Goal: Navigation & Orientation: Find specific page/section

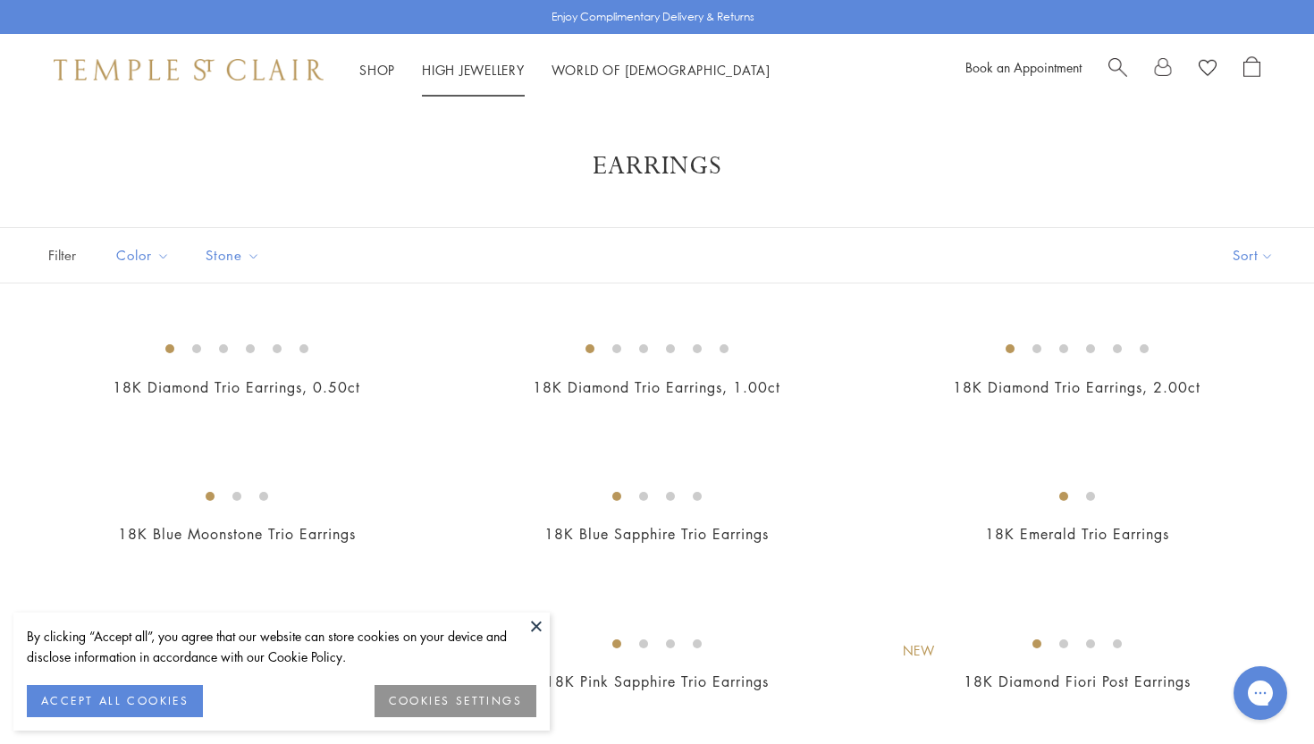
click at [500, 64] on link "High Jewellery High Jewellery" at bounding box center [473, 70] width 103 height 18
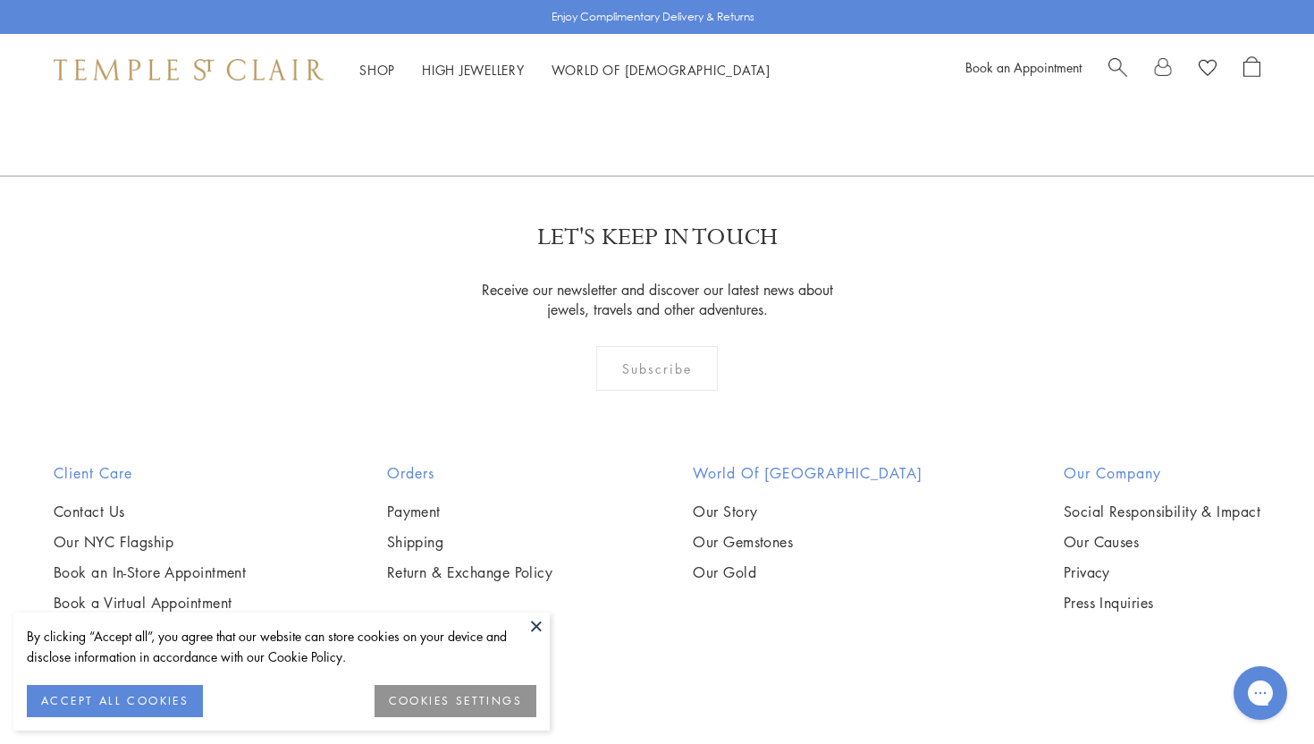
scroll to position [1618, 0]
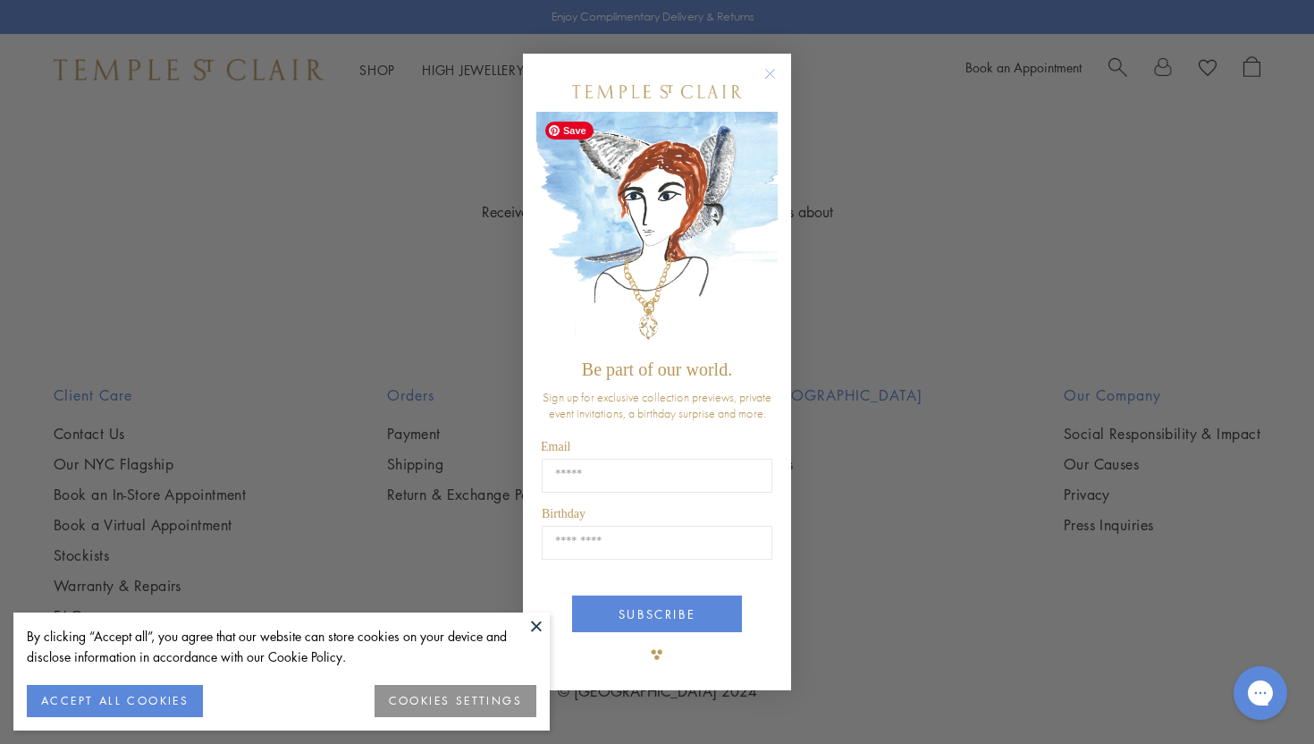
click at [410, 227] on div "Close dialog Be part of our world. Sign up for exclusive collection previews, p…" at bounding box center [657, 372] width 1314 height 744
click at [769, 75] on icon "Close dialog" at bounding box center [770, 74] width 9 height 9
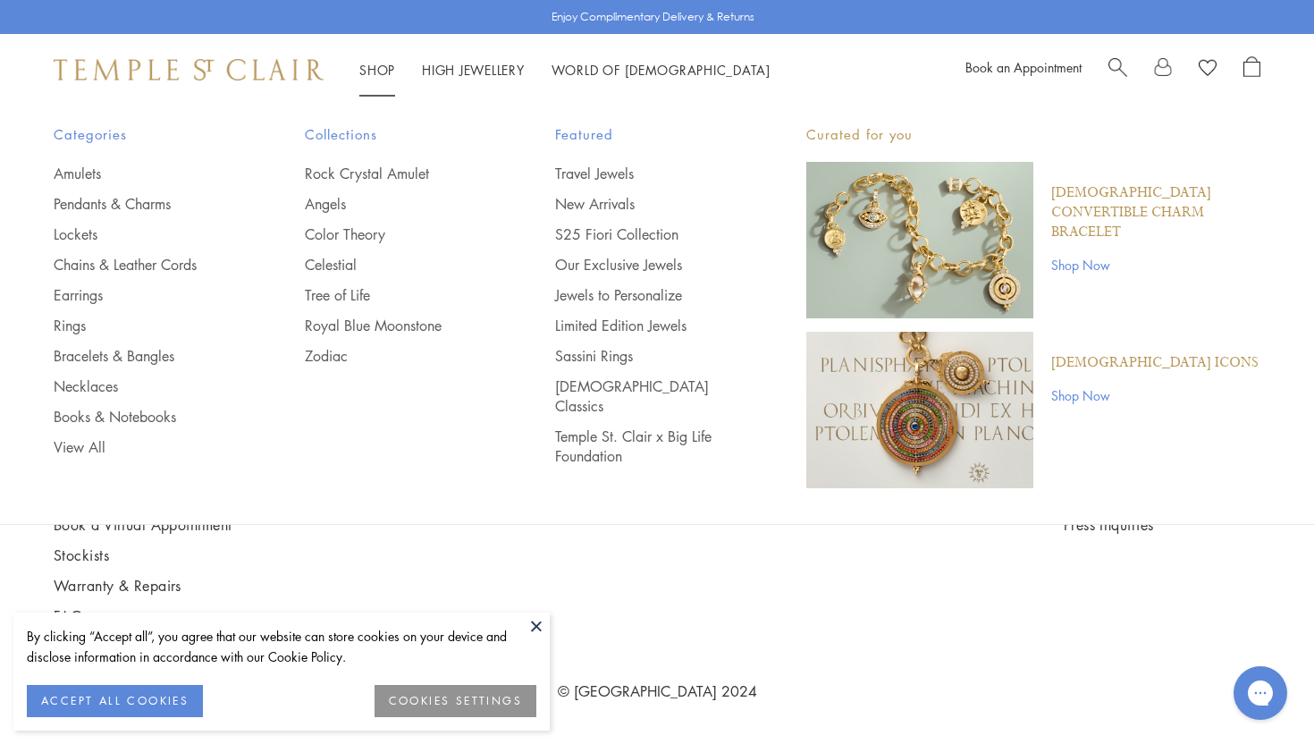
click at [128, 83] on div "Shop Shop Categories Amulets Pendants & Charms Lockets Chains & Leather Cords E…" at bounding box center [657, 70] width 1314 height 72
click at [124, 69] on img at bounding box center [189, 69] width 270 height 21
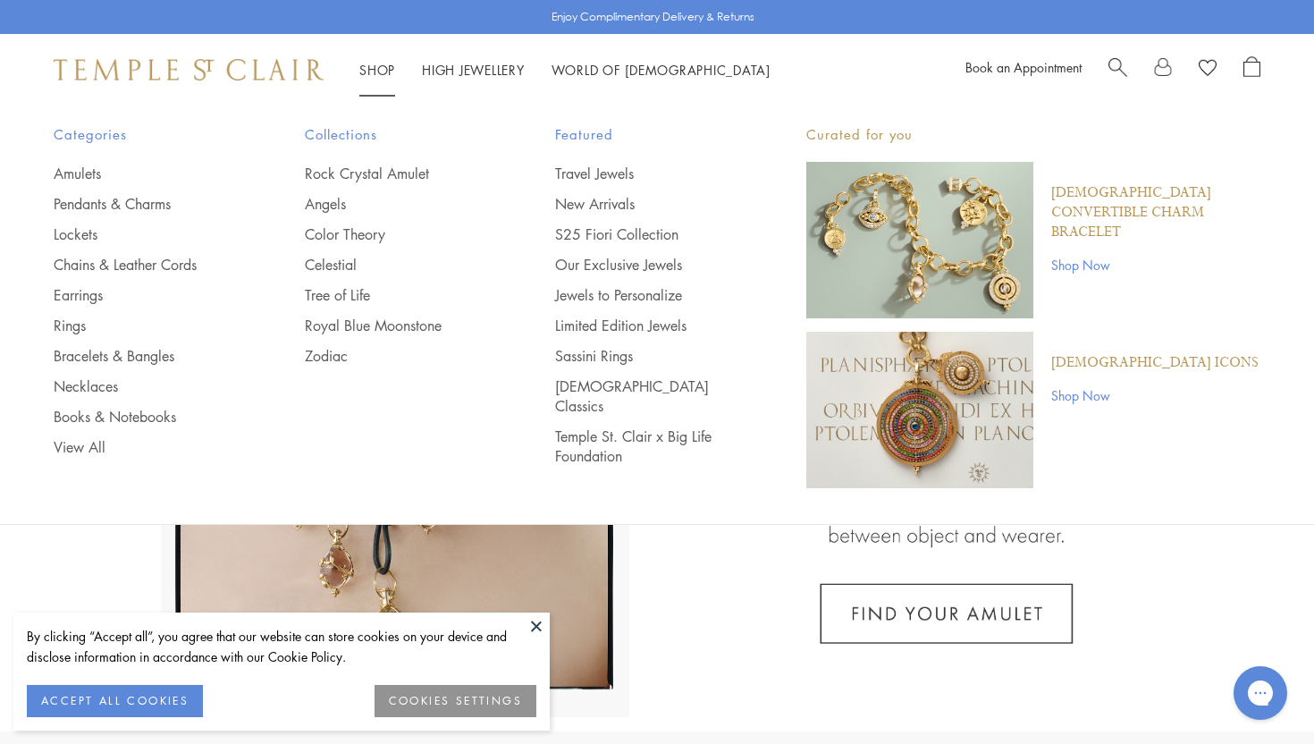
click at [376, 72] on link "Shop Shop" at bounding box center [377, 70] width 36 height 18
click at [595, 325] on link "Limited Edition Jewels" at bounding box center [645, 326] width 180 height 20
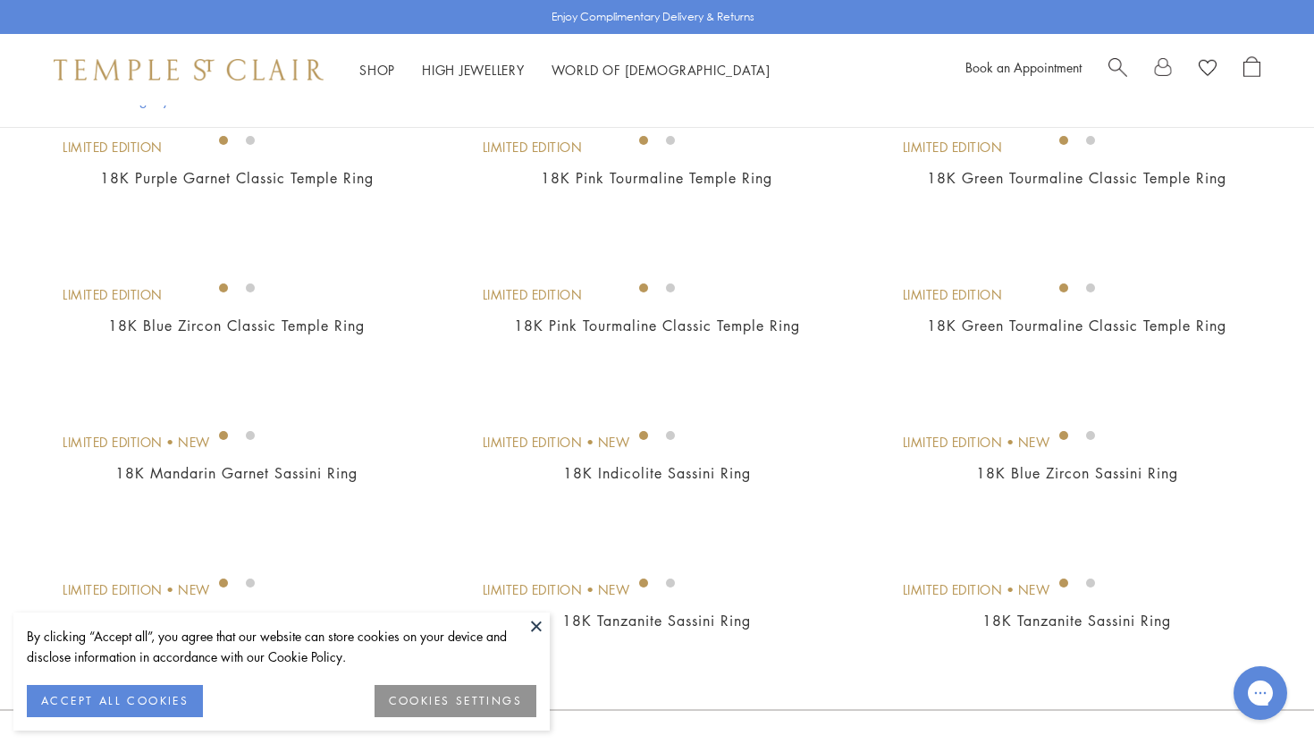
scroll to position [997, 0]
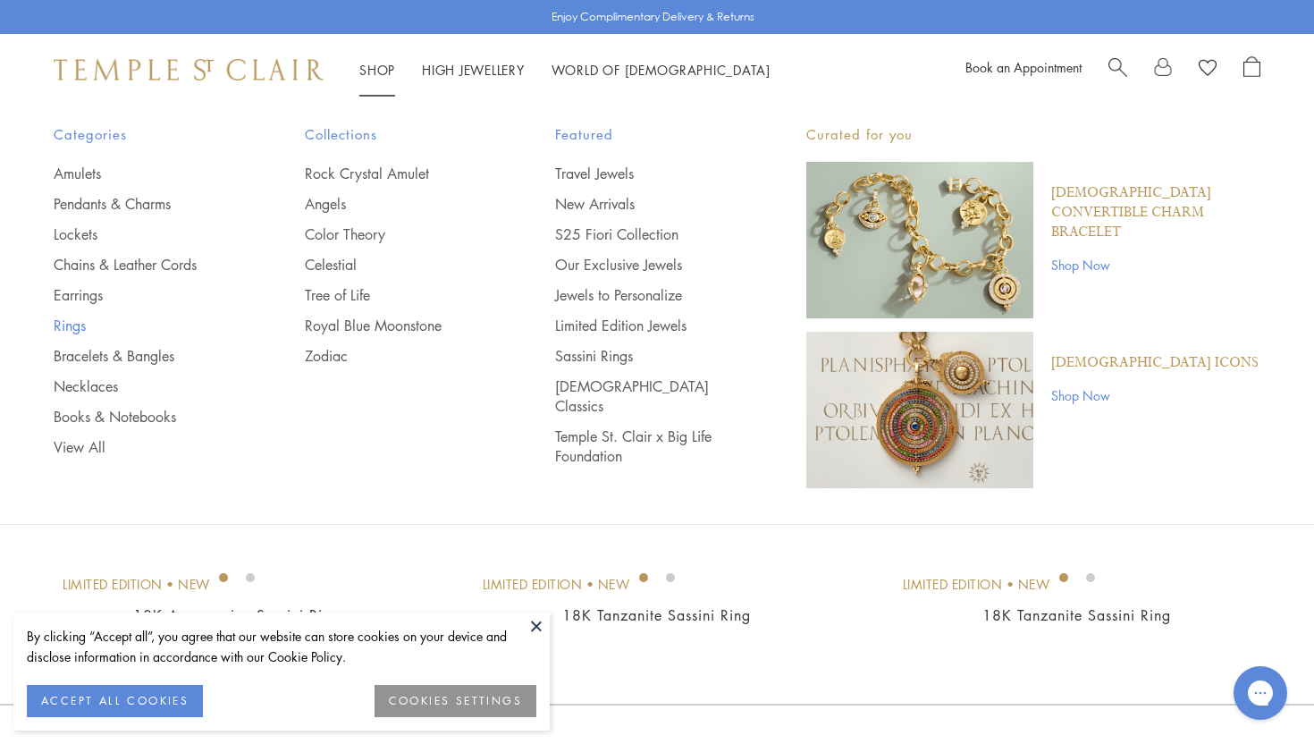
click at [67, 324] on link "Rings" at bounding box center [144, 326] width 180 height 20
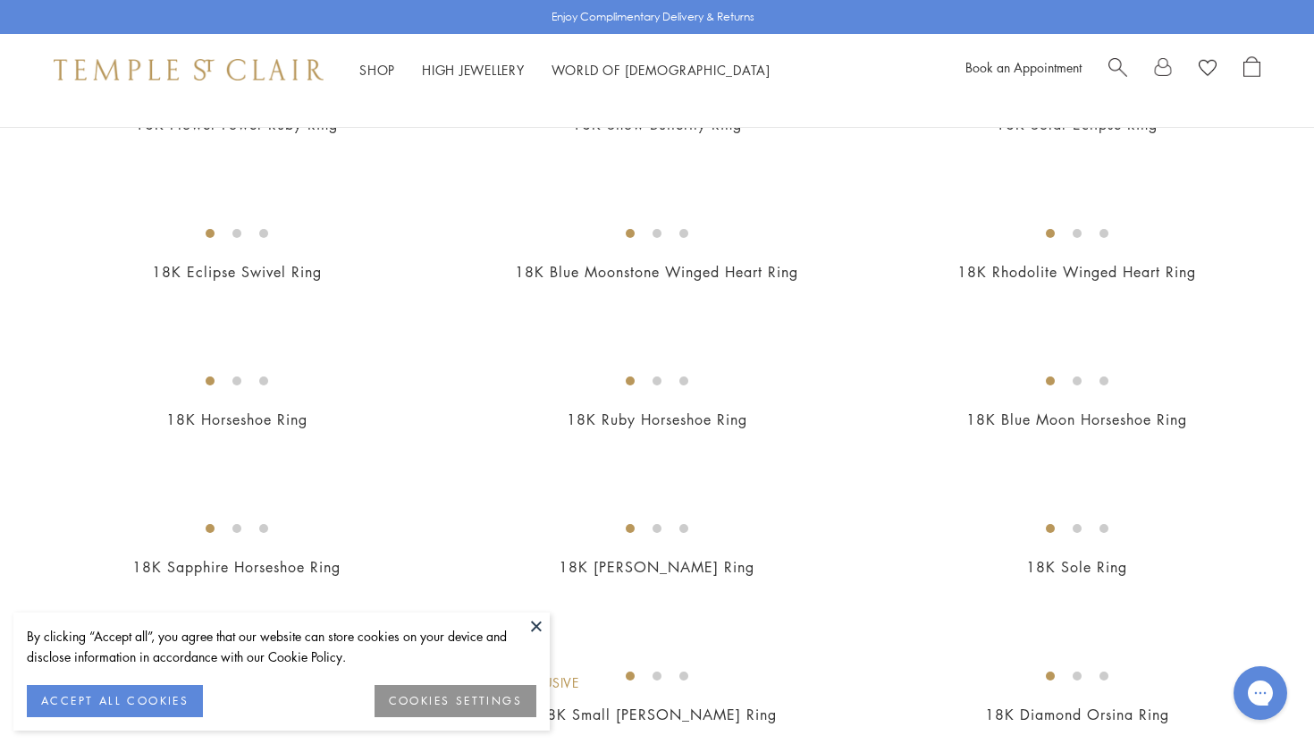
scroll to position [1103, 0]
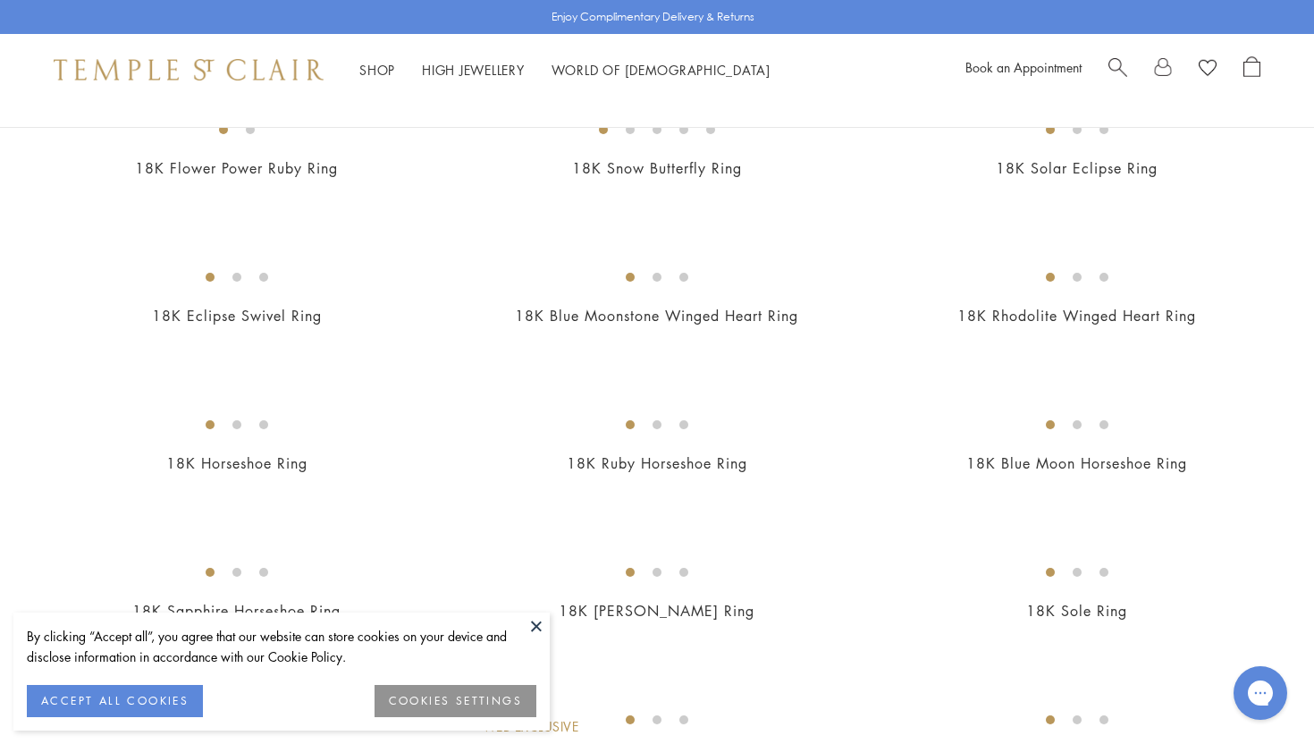
click at [530, 620] on button at bounding box center [536, 625] width 27 height 27
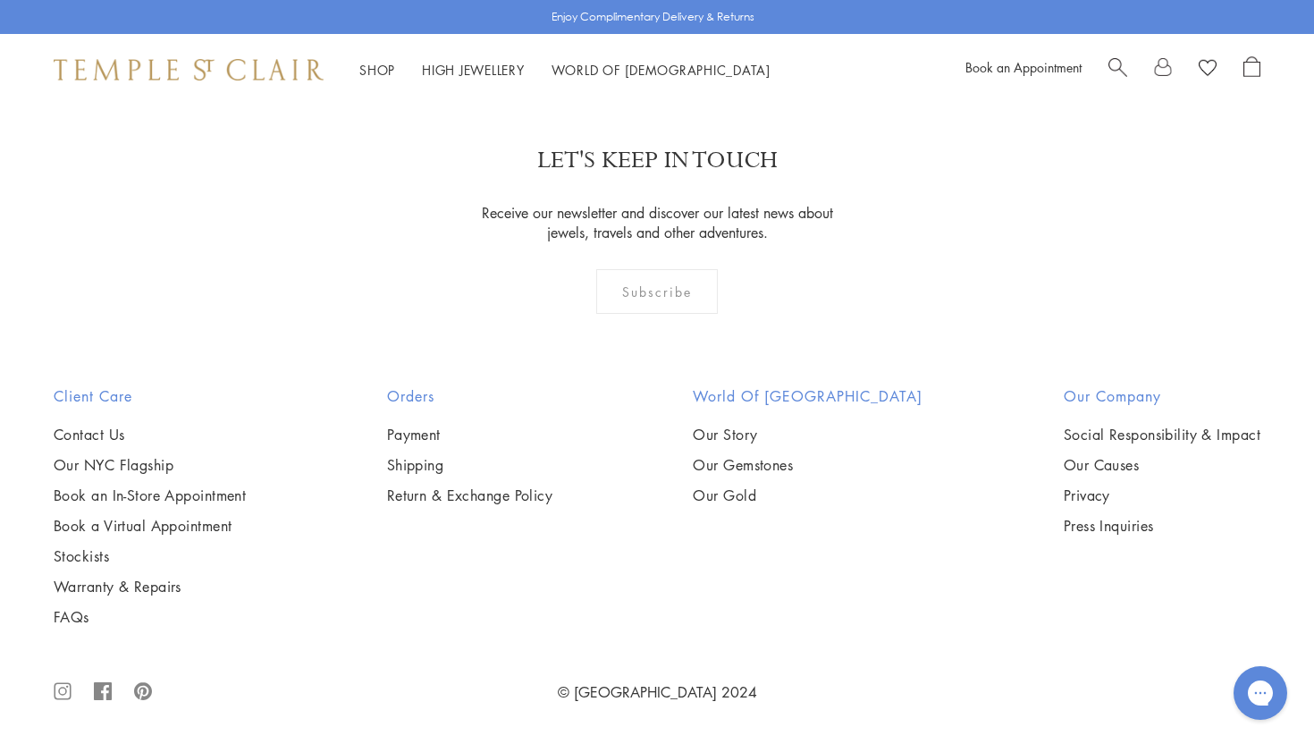
scroll to position [7902, 0]
